Goal: Task Accomplishment & Management: Complete application form

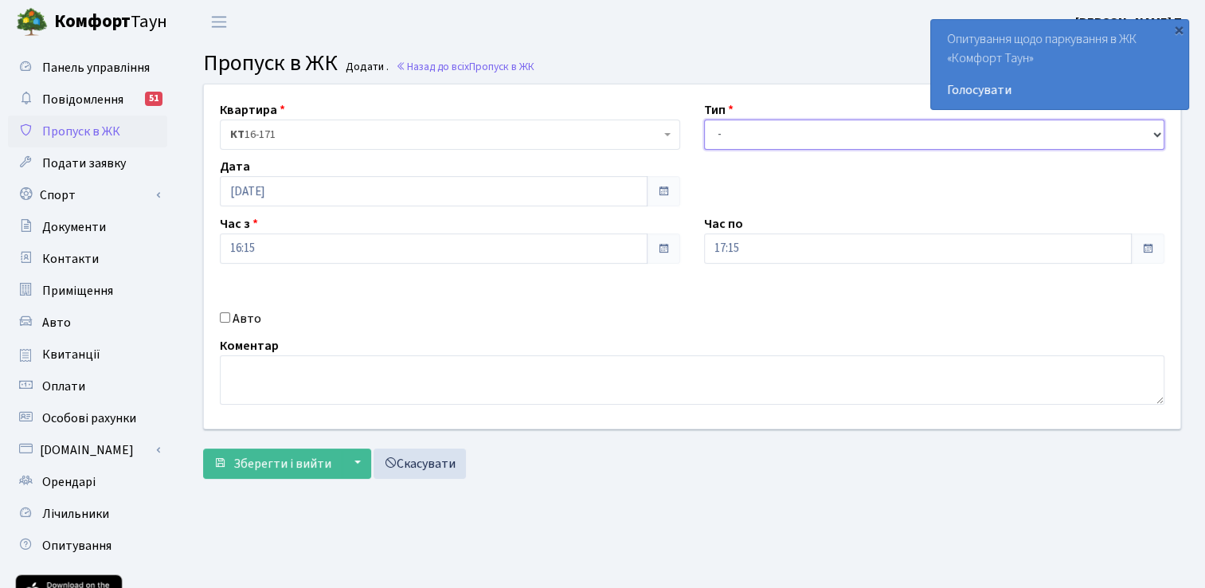
click at [745, 138] on select "- Доставка Таксі Гості Сервіс" at bounding box center [934, 134] width 460 height 30
select select "3"
click at [704, 119] on select "- Доставка Таксі Гості Сервіс" at bounding box center [934, 134] width 460 height 30
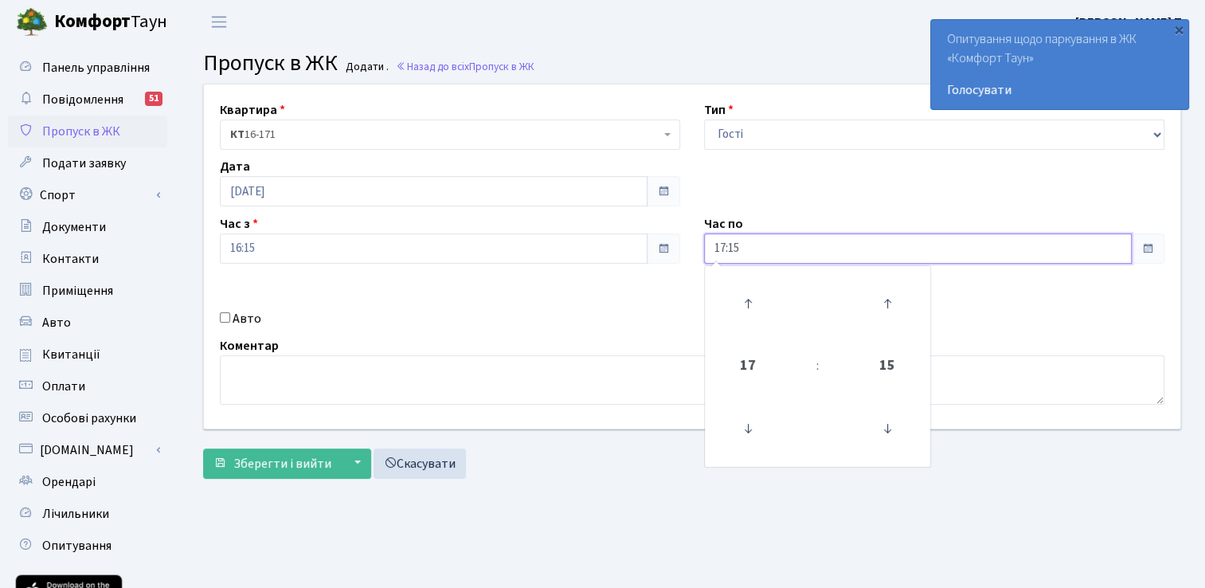
click at [749, 250] on input "17:15" at bounding box center [918, 248] width 428 height 30
click at [745, 248] on input "17:15" at bounding box center [918, 248] width 428 height 30
click at [554, 317] on div "Авто" at bounding box center [450, 318] width 484 height 19
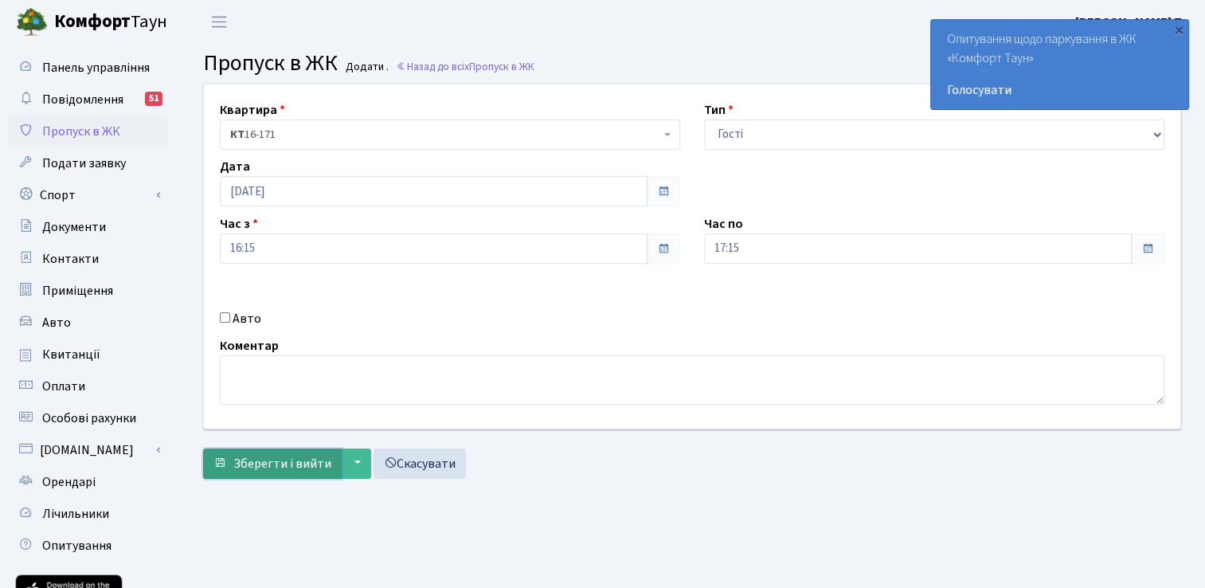
click at [267, 451] on button "Зберегти і вийти" at bounding box center [272, 463] width 139 height 30
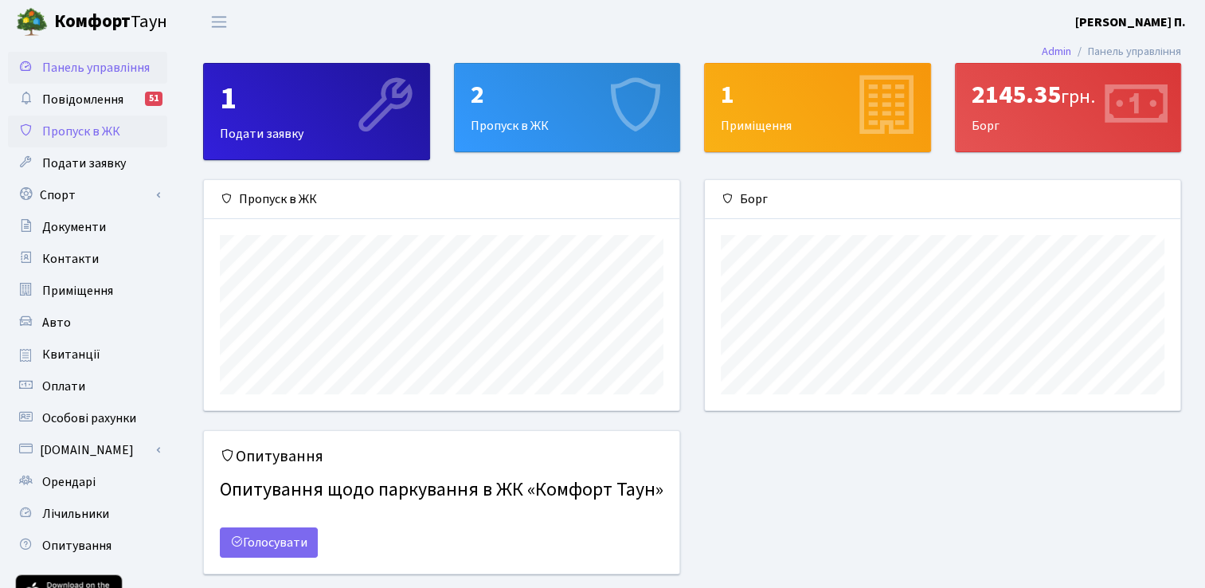
scroll to position [229, 475]
click at [120, 136] on link "Пропуск в ЖК" at bounding box center [87, 131] width 159 height 32
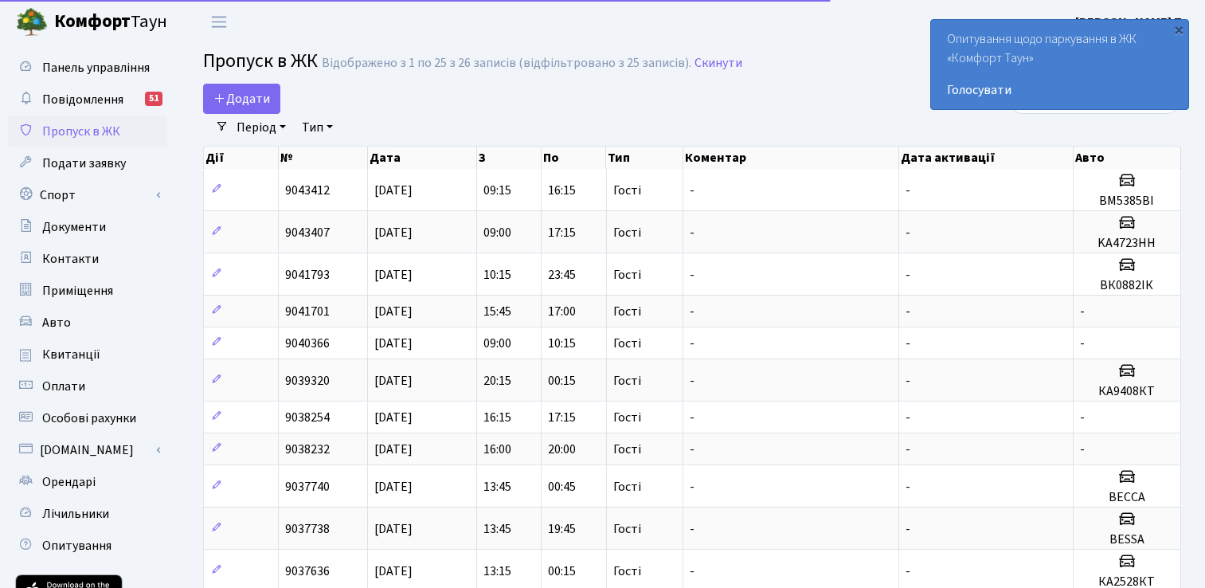
select select "25"
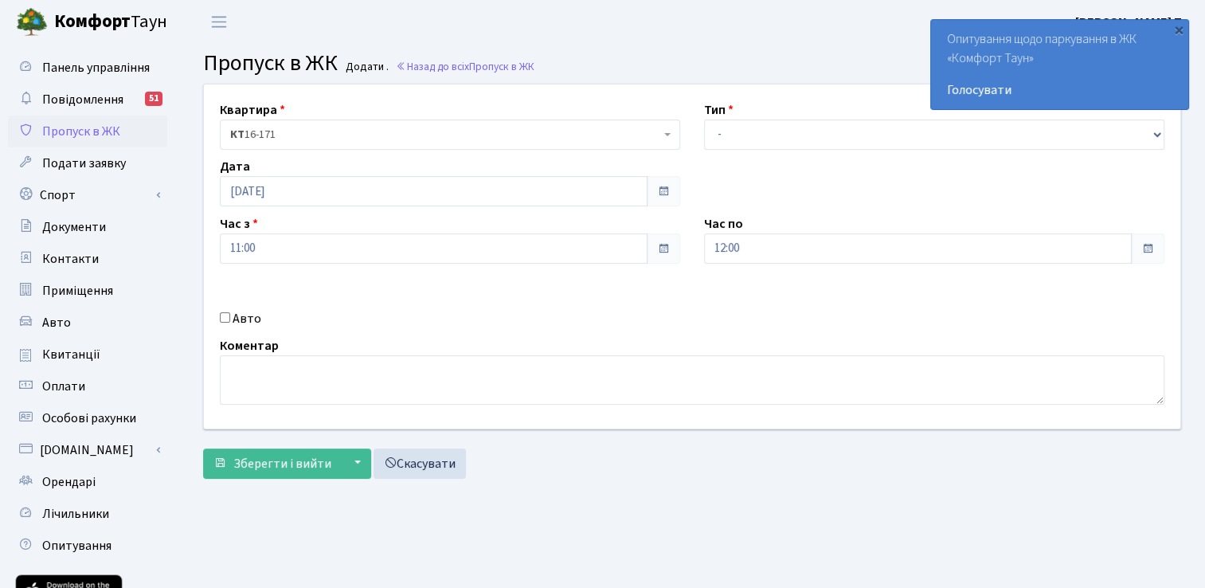
select select "3"
click at [704, 119] on select "- Доставка Таксі Гості Сервіс" at bounding box center [934, 134] width 460 height 30
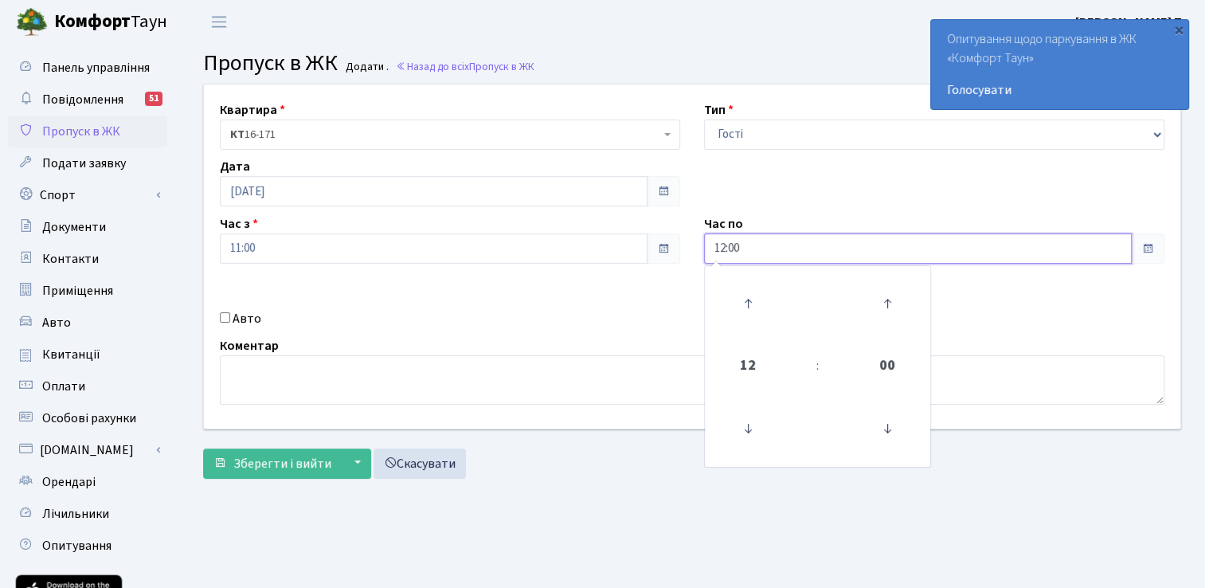
click at [851, 252] on input "12:00" at bounding box center [918, 248] width 428 height 30
click at [749, 305] on icon at bounding box center [747, 303] width 43 height 43
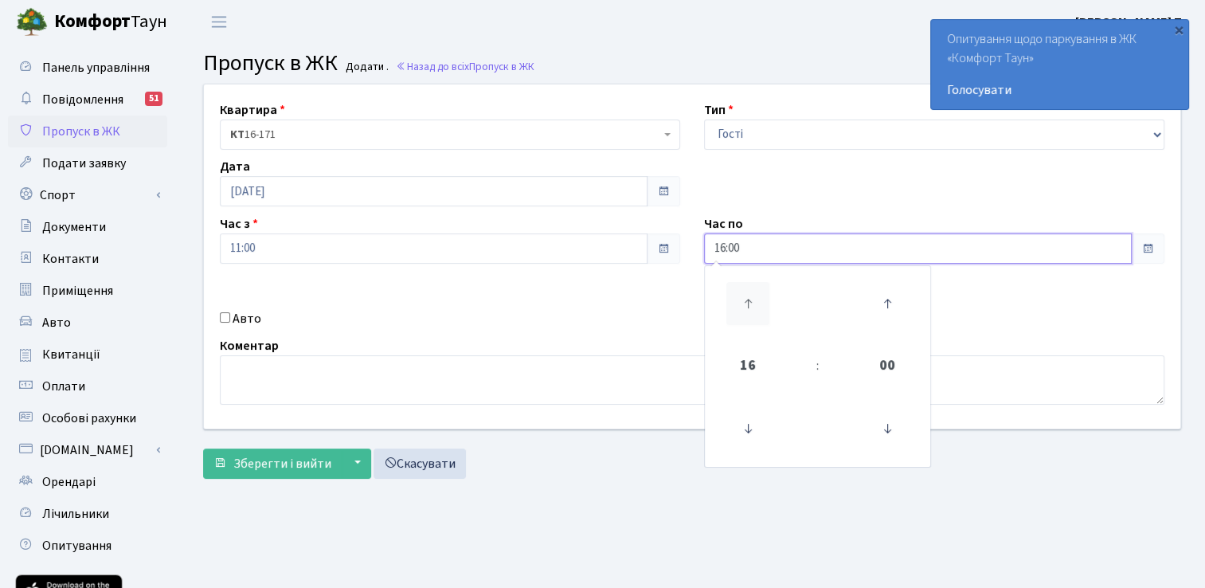
click at [749, 305] on icon at bounding box center [747, 303] width 43 height 43
type input "17:00"
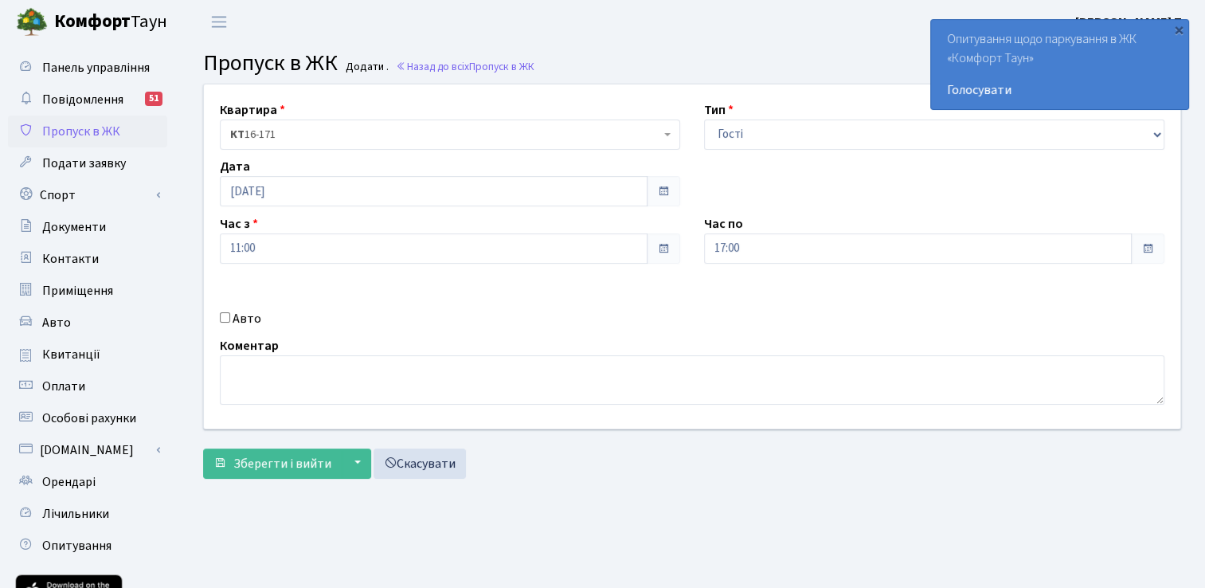
click at [602, 299] on div "Квартира <b>КТ</b>&nbsp;&nbsp;&nbsp;&nbsp;16-171 КТ 16-171 Тип - Доставка Таксі…" at bounding box center [692, 256] width 1000 height 344
click at [296, 459] on span "Зберегти і вийти" at bounding box center [282, 464] width 98 height 18
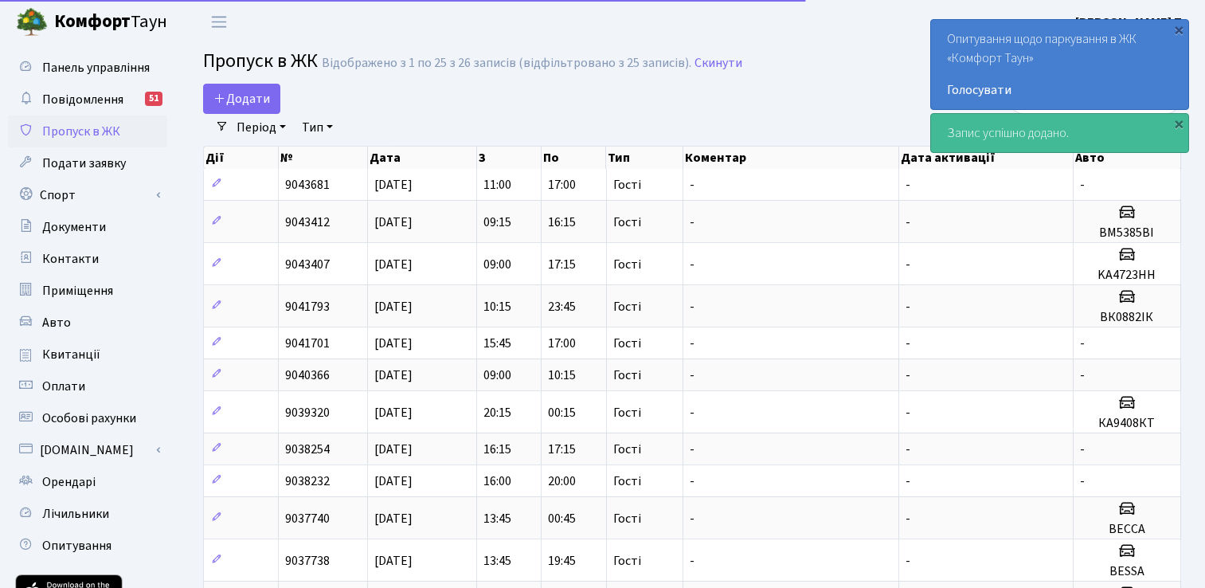
select select "25"
